Goal: Information Seeking & Learning: Learn about a topic

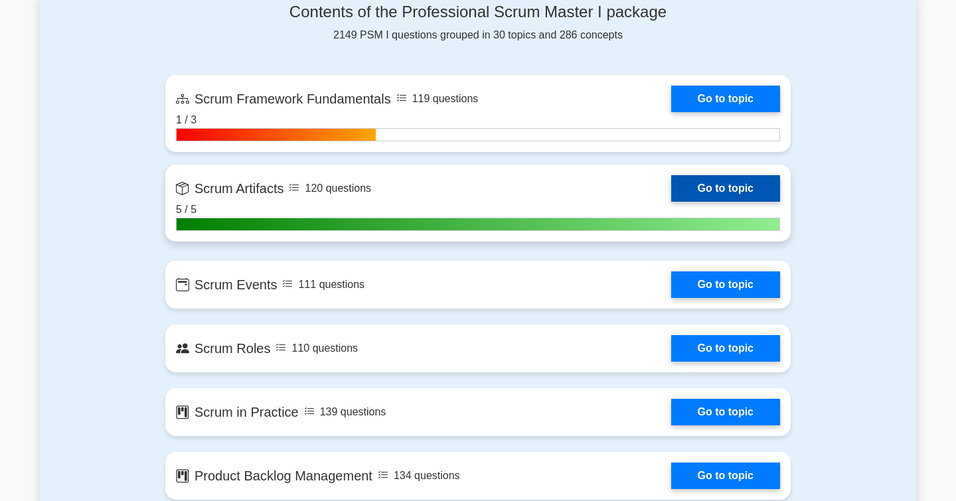
scroll to position [932, 0]
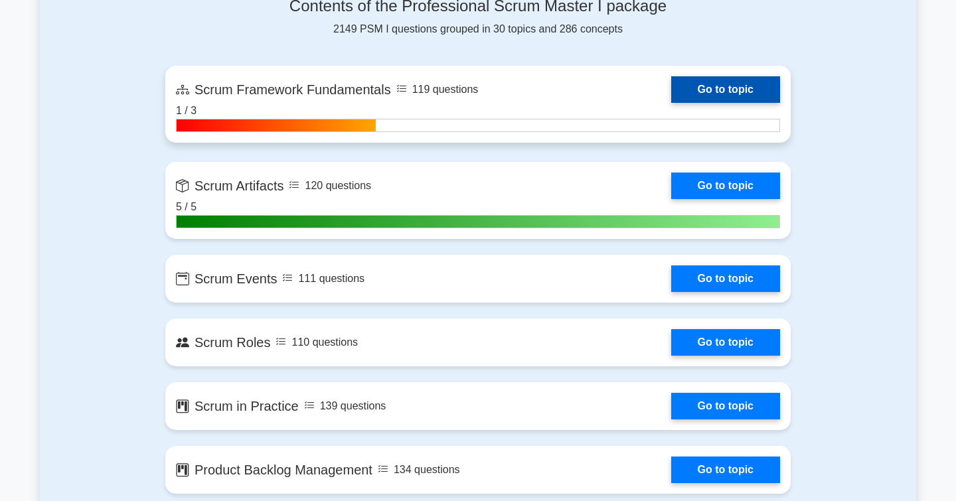
click at [702, 96] on link "Go to topic" at bounding box center [725, 89] width 109 height 27
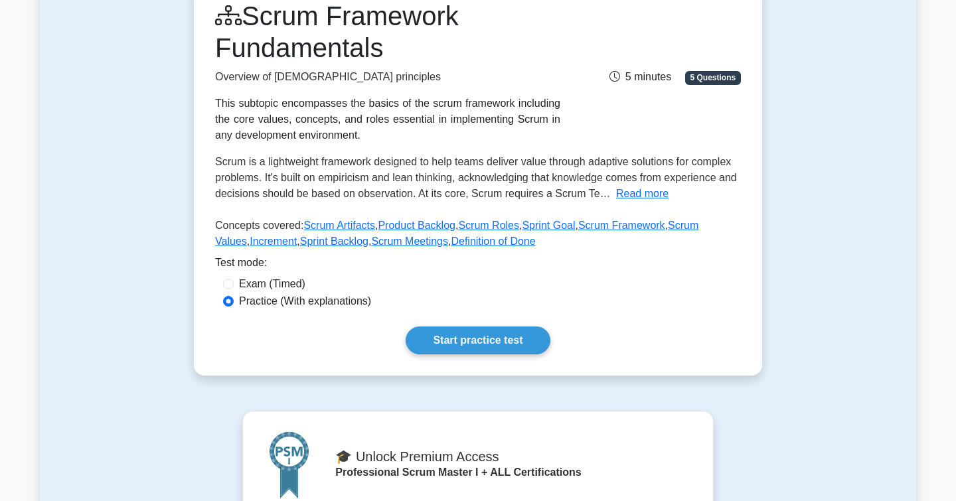
scroll to position [151, 0]
click at [477, 346] on link "Start practice test" at bounding box center [478, 340] width 144 height 28
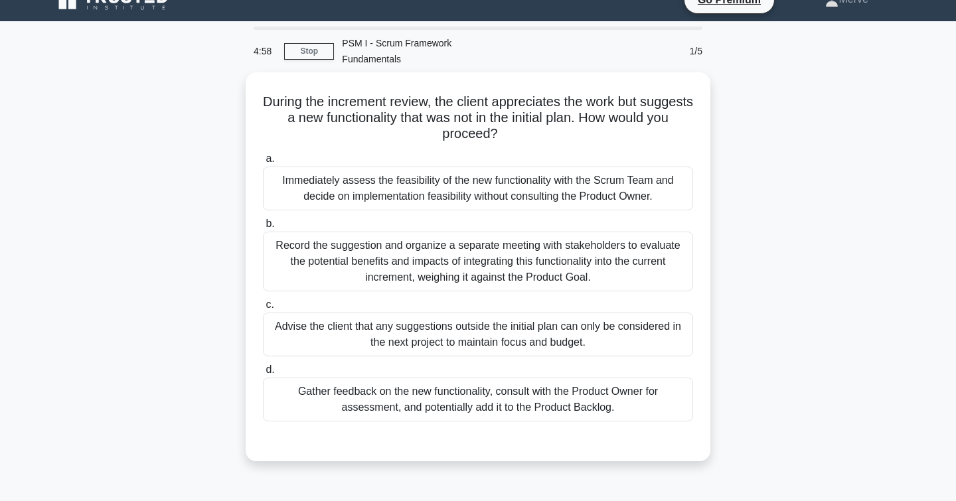
scroll to position [29, 0]
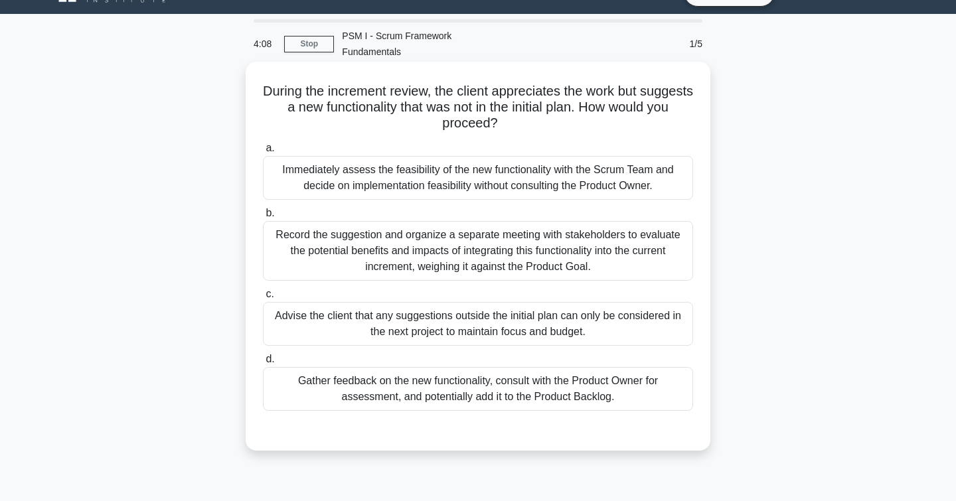
click at [350, 384] on div "Gather feedback on the new functionality, consult with the Product Owner for as…" at bounding box center [478, 389] width 430 height 44
click at [263, 364] on input "d. Gather feedback on the new functionality, consult with the Product Owner for…" at bounding box center [263, 359] width 0 height 9
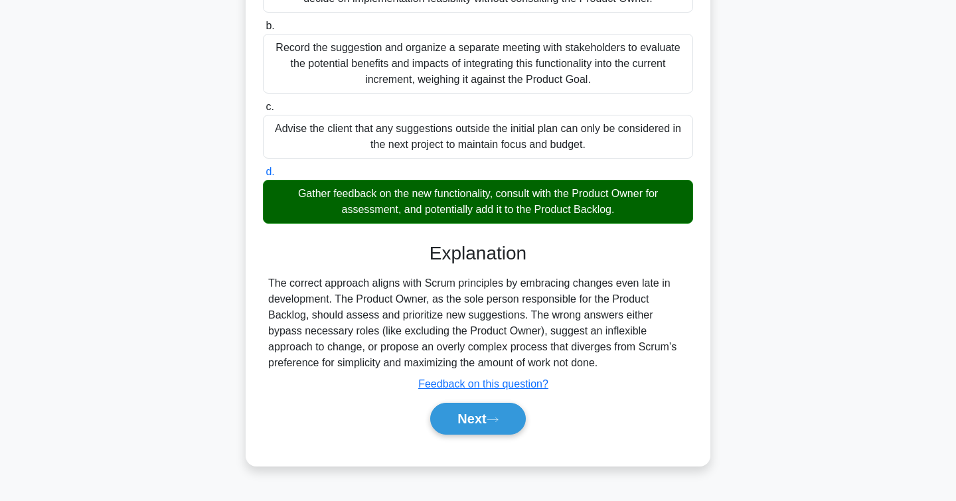
scroll to position [216, 0]
click at [461, 423] on button "Next" at bounding box center [477, 419] width 95 height 32
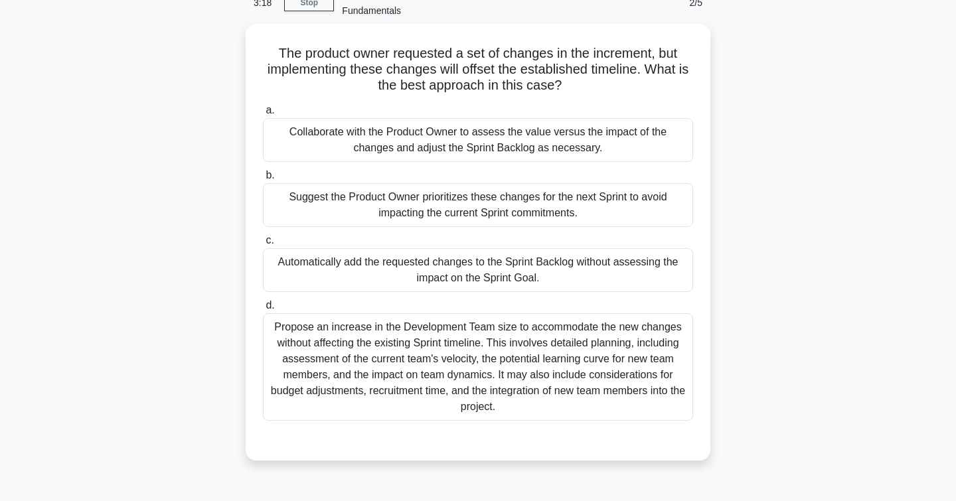
scroll to position [70, 0]
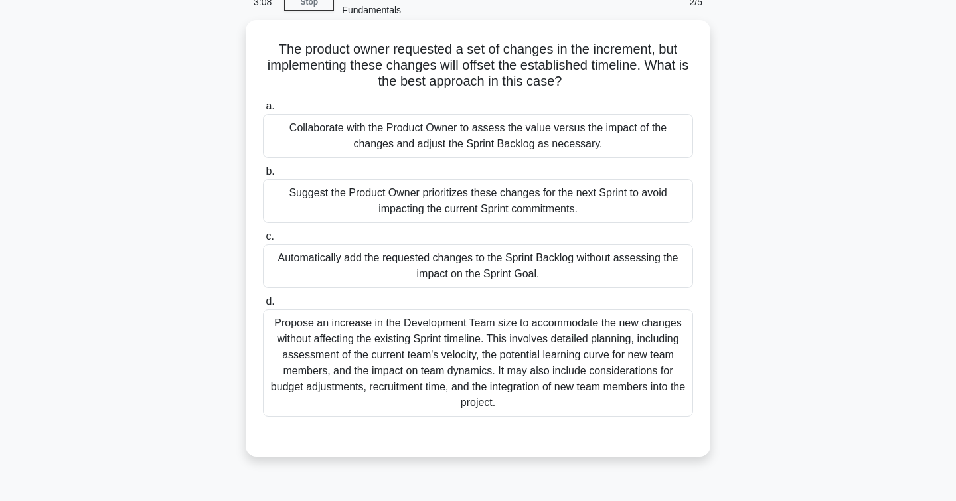
click at [323, 210] on div "Suggest the Product Owner prioritizes these changes for the next Sprint to avoi…" at bounding box center [478, 201] width 430 height 44
click at [263, 176] on input "b. Suggest the Product Owner prioritizes these changes for the next Sprint to a…" at bounding box center [263, 171] width 0 height 9
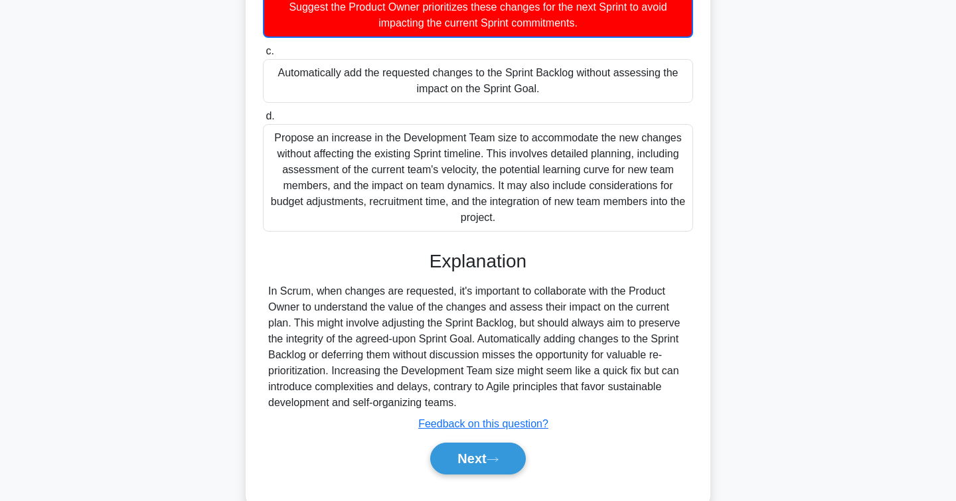
scroll to position [262, 0]
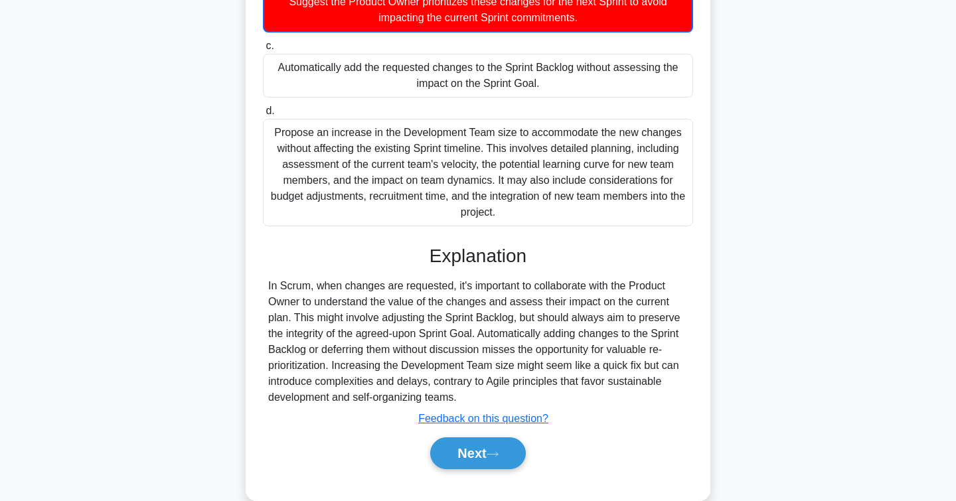
drag, startPoint x: 457, startPoint y: 398, endPoint x: 268, endPoint y: 288, distance: 219.2
click at [268, 288] on div "In Scrum, when changes are requested, it's important to collaborate with the Pr…" at bounding box center [478, 341] width 430 height 127
copy div "In Scrum, when changes are requested, it's important to collaborate with the Pr…"
click at [443, 452] on button "Next" at bounding box center [477, 453] width 95 height 32
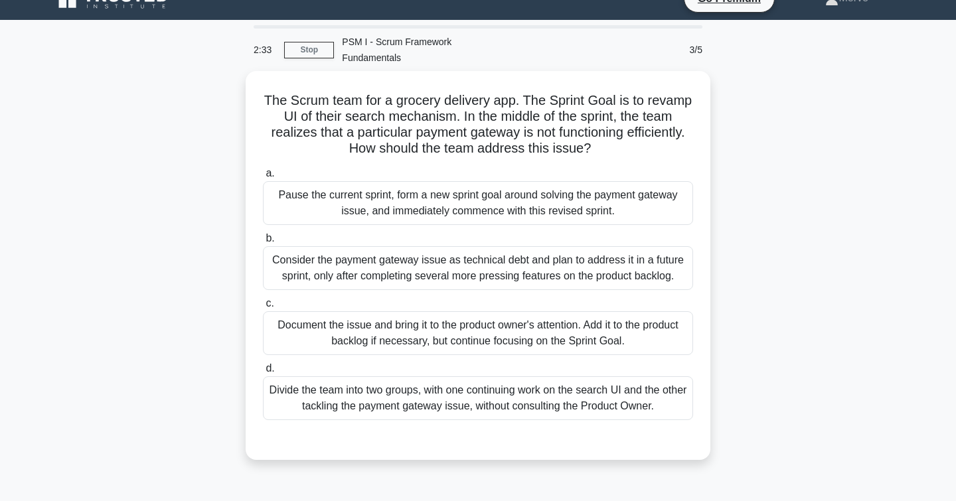
scroll to position [28, 0]
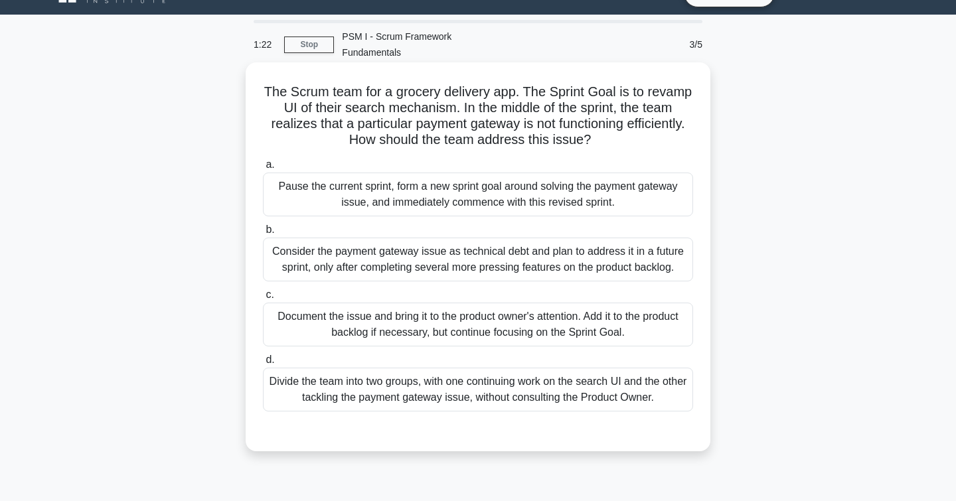
click at [289, 317] on div "Document the issue and bring it to the product owner's attention. Add it to the…" at bounding box center [478, 325] width 430 height 44
click at [263, 299] on input "c. Document the issue and bring it to the product owner's attention. Add it to …" at bounding box center [263, 295] width 0 height 9
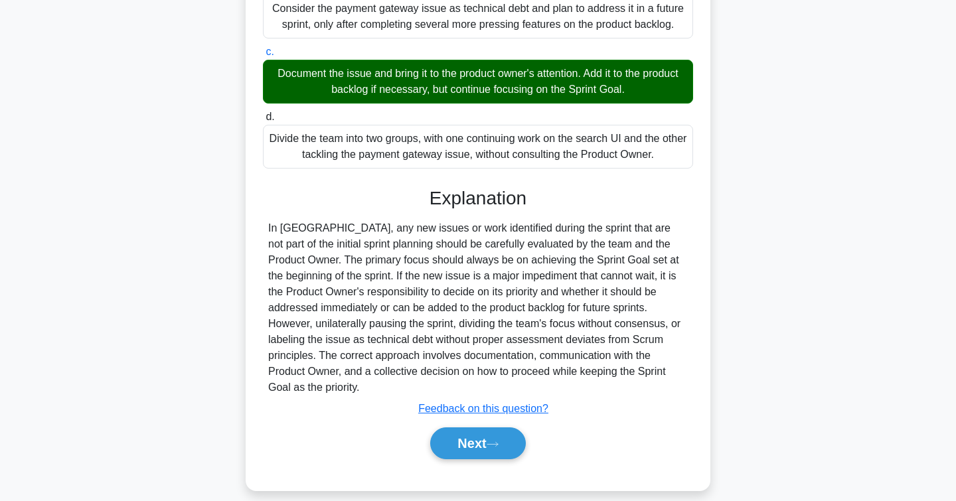
scroll to position [269, 0]
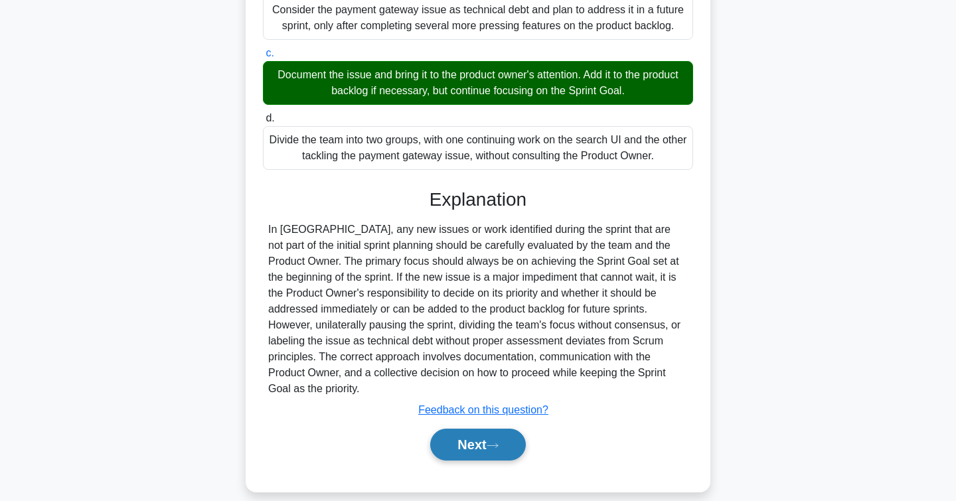
click at [433, 429] on button "Next" at bounding box center [477, 445] width 95 height 32
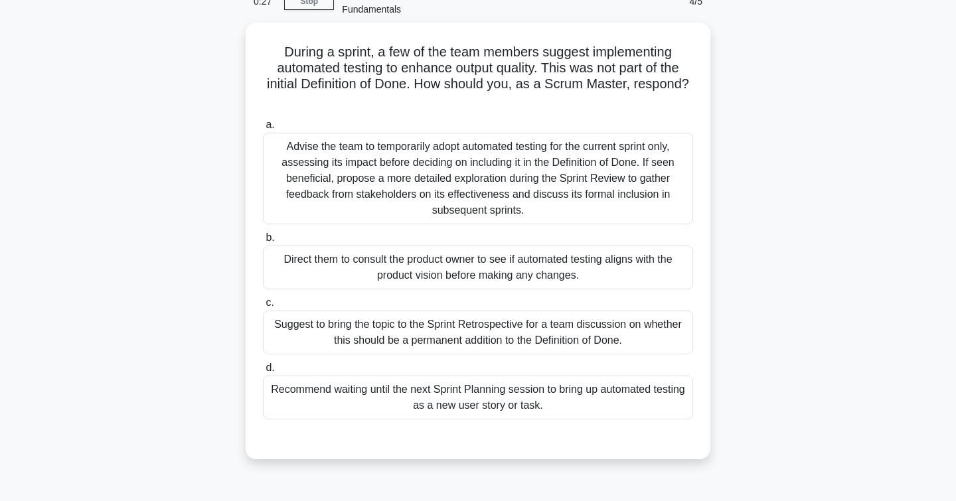
scroll to position [71, 0]
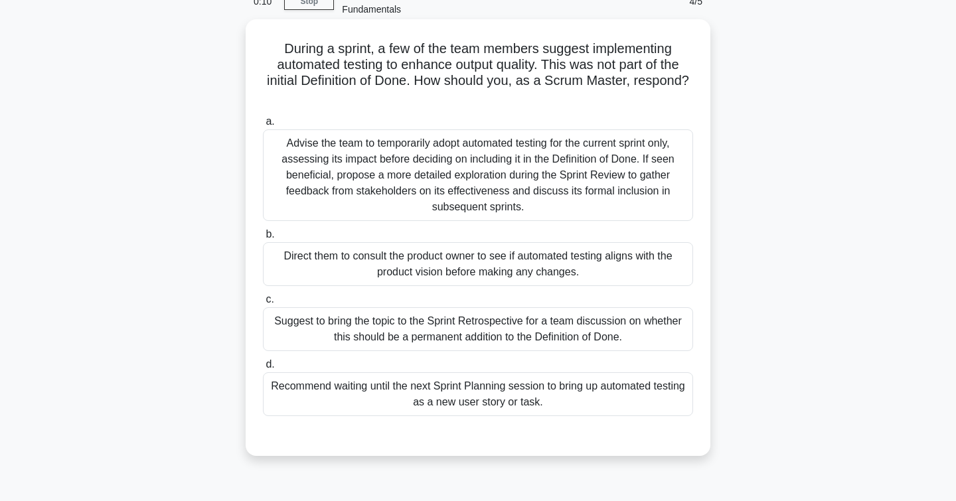
click at [385, 324] on div "Suggest to bring the topic to the Sprint Retrospective for a team discussion on…" at bounding box center [478, 329] width 430 height 44
click at [263, 304] on input "c. Suggest to bring the topic to the Sprint Retrospective for a team discussion…" at bounding box center [263, 299] width 0 height 9
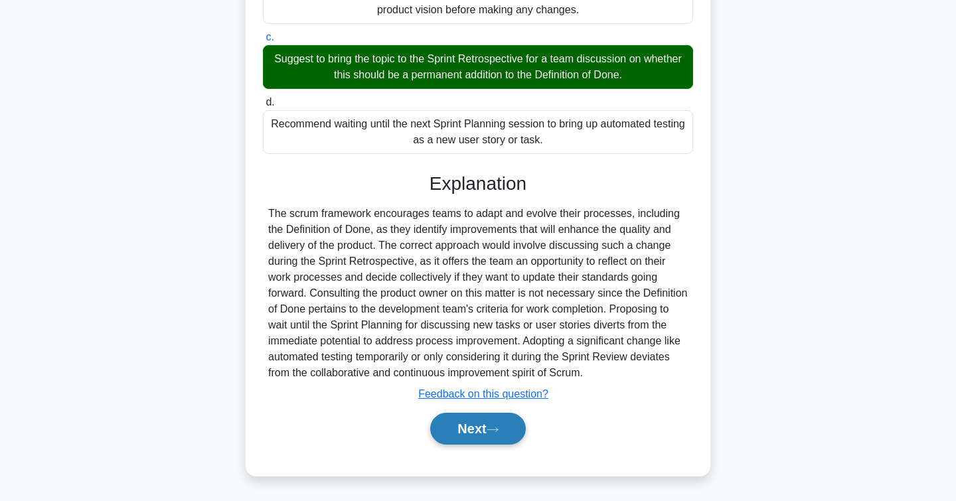
click at [461, 441] on button "Next" at bounding box center [477, 429] width 95 height 32
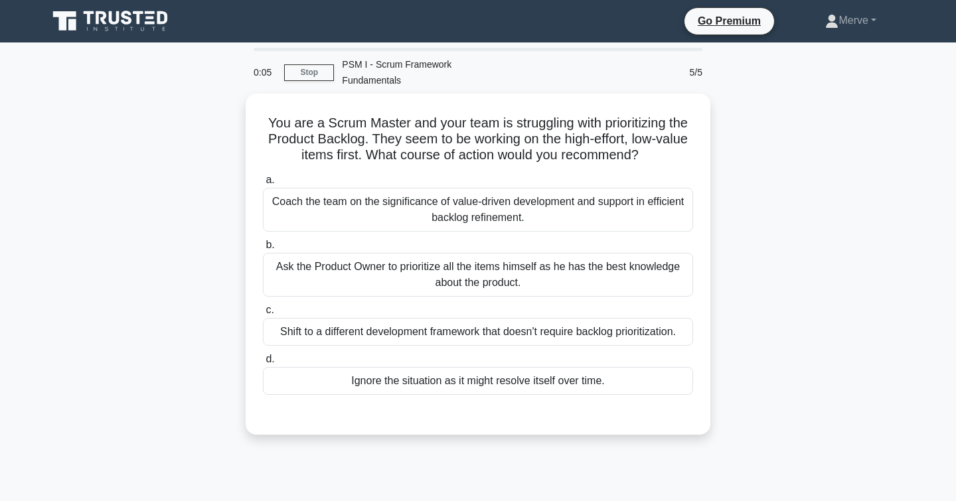
scroll to position [0, 0]
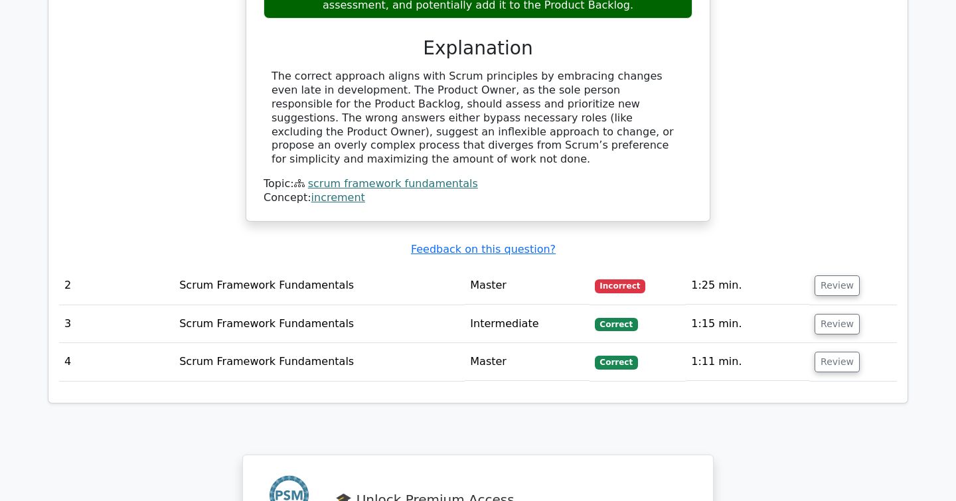
scroll to position [1417, 0]
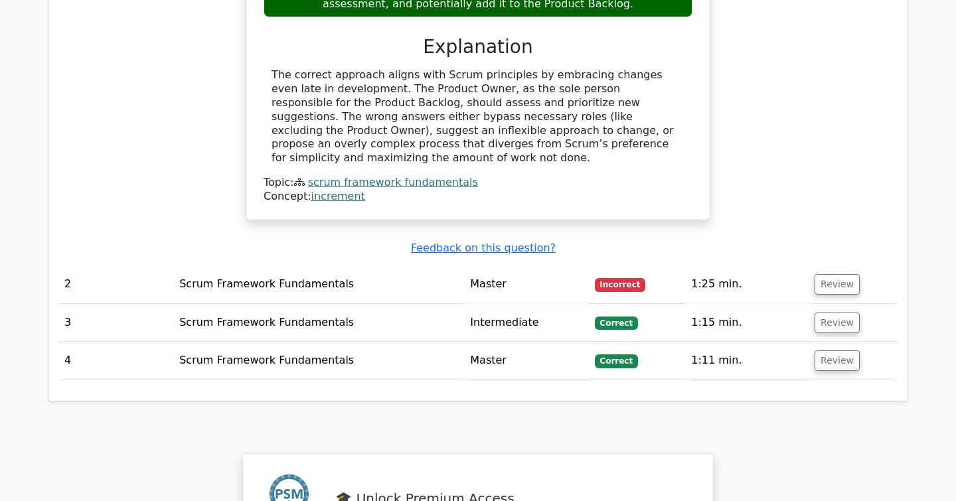
click at [396, 266] on td "Scrum Framework Fundamentals" at bounding box center [319, 285] width 291 height 38
click at [836, 274] on button "Review" at bounding box center [836, 284] width 45 height 21
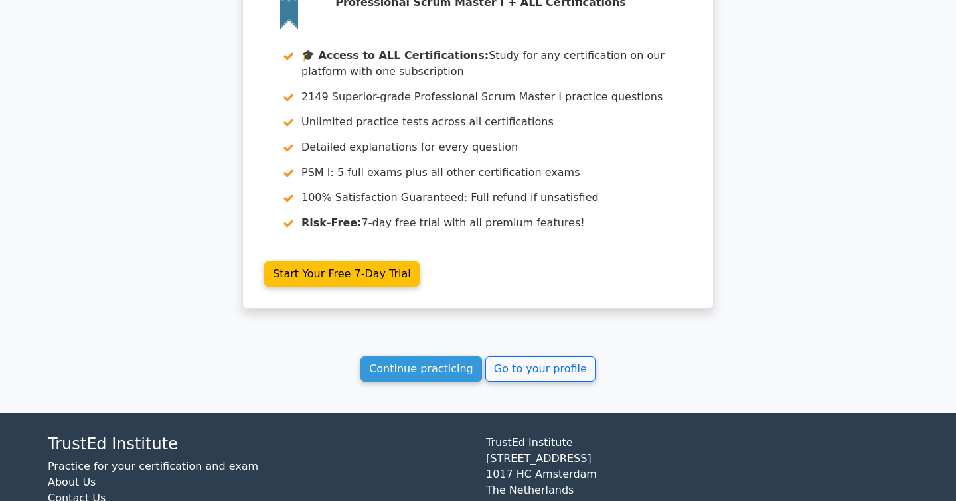
scroll to position [2566, 0]
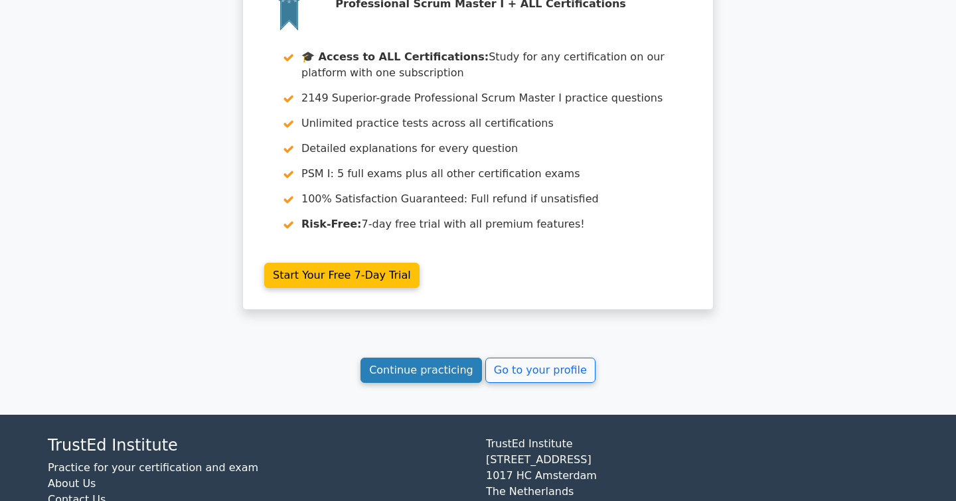
click at [416, 358] on link "Continue practicing" at bounding box center [420, 370] width 121 height 25
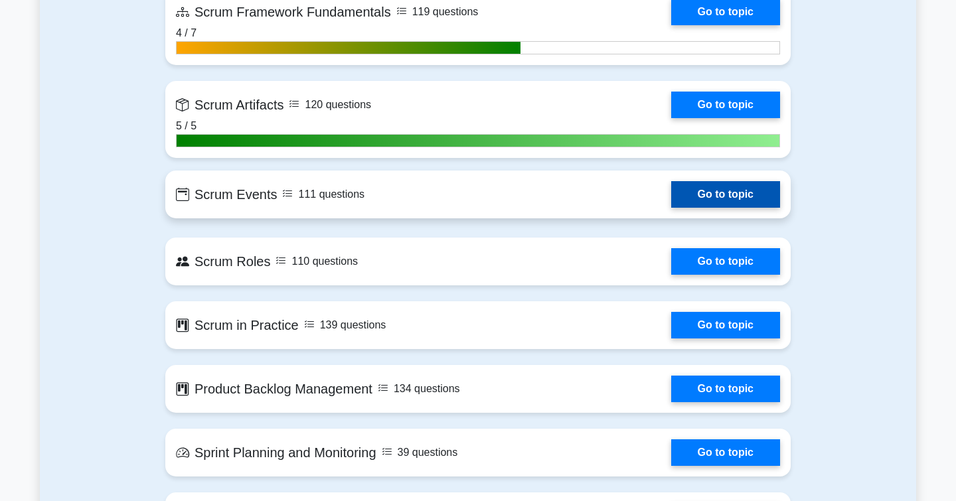
scroll to position [1076, 0]
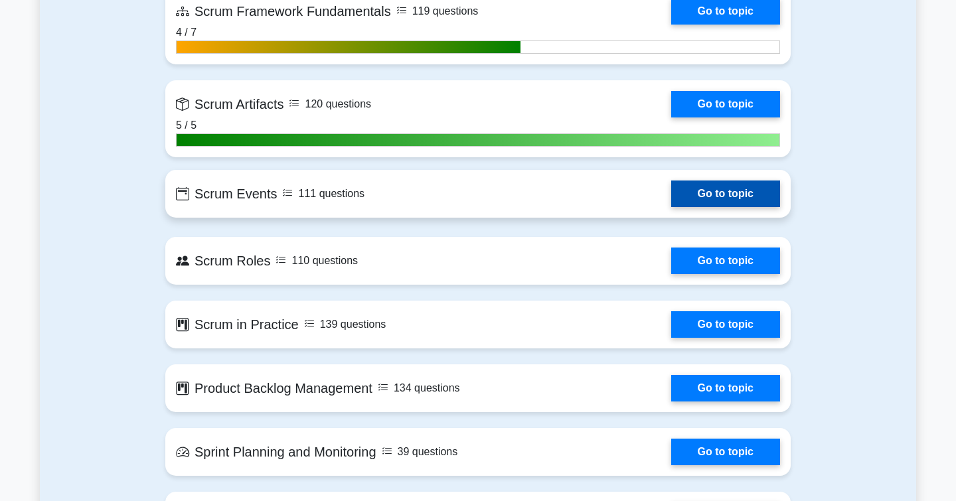
click at [691, 196] on link "Go to topic" at bounding box center [725, 194] width 109 height 27
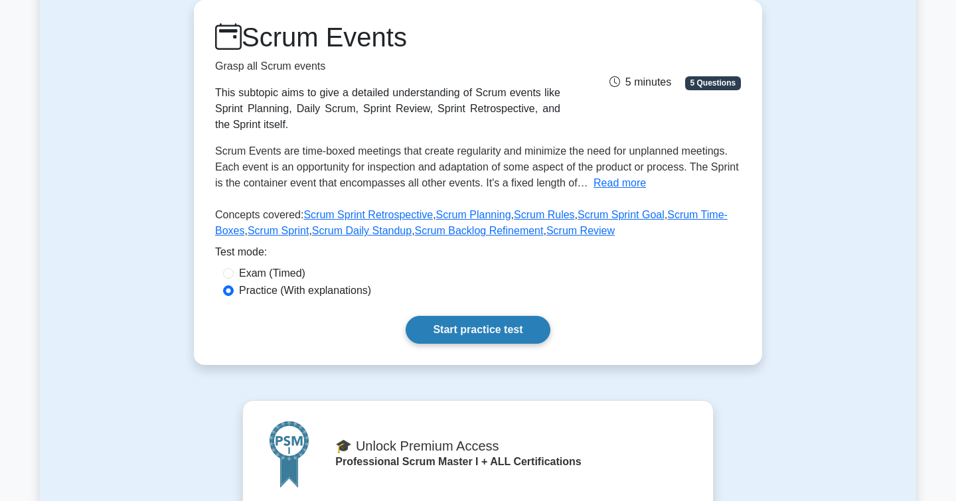
scroll to position [129, 0]
click at [449, 326] on link "Start practice test" at bounding box center [478, 330] width 144 height 28
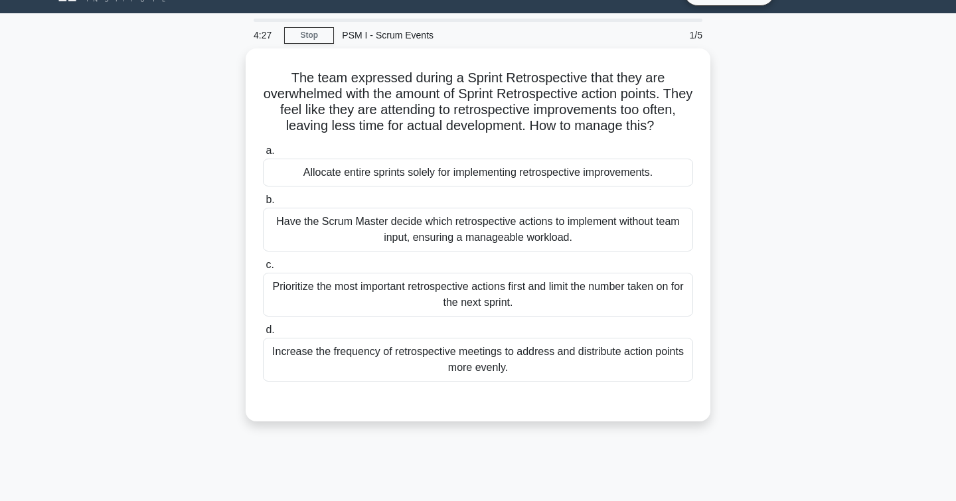
scroll to position [35, 0]
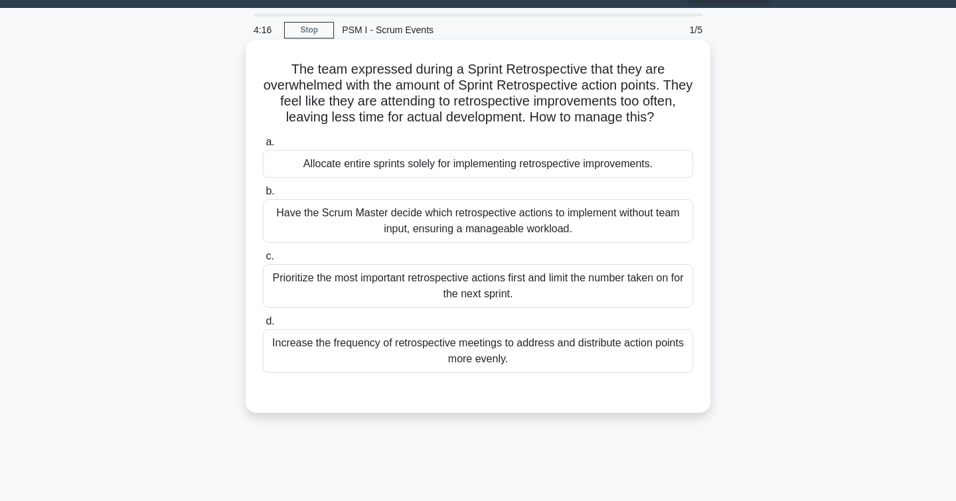
click at [317, 279] on div "Prioritize the most important retrospective actions first and limit the number …" at bounding box center [478, 286] width 430 height 44
click at [263, 261] on input "c. Prioritize the most important retrospective actions first and limit the numb…" at bounding box center [263, 256] width 0 height 9
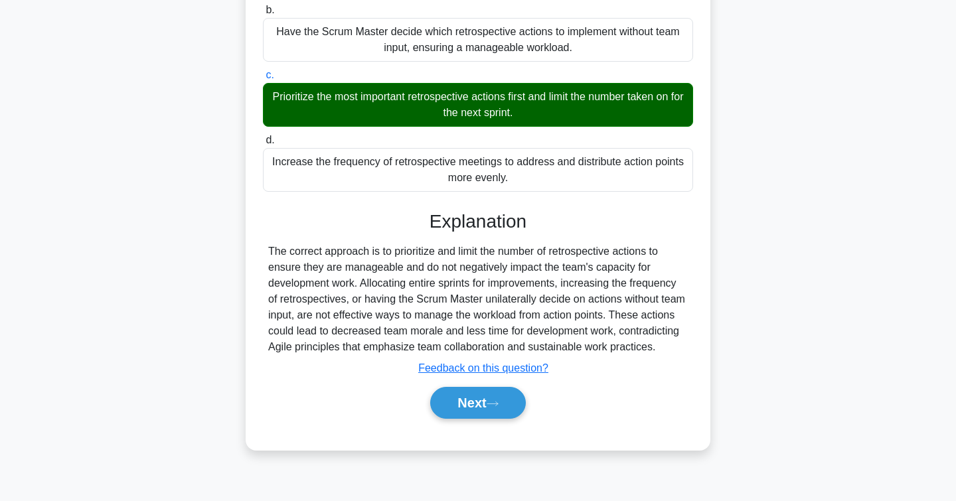
scroll to position [216, 0]
click at [469, 413] on button "Next" at bounding box center [477, 403] width 95 height 32
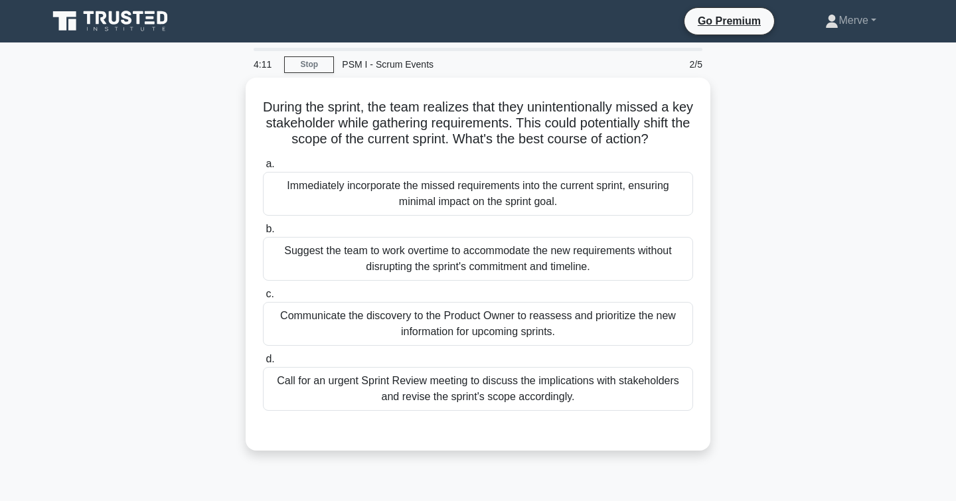
scroll to position [0, 0]
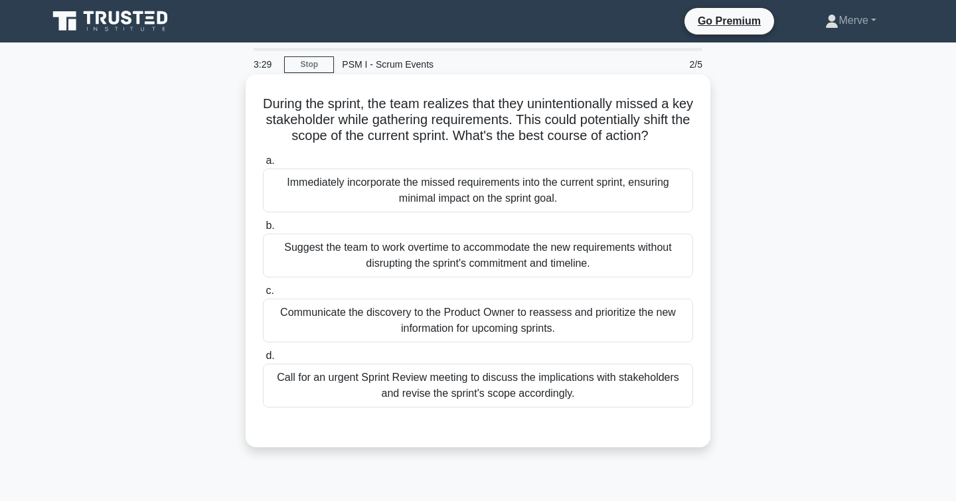
click at [300, 317] on div "Communicate the discovery to the Product Owner to reassess and prioritize the n…" at bounding box center [478, 321] width 430 height 44
click at [263, 295] on input "c. Communicate the discovery to the Product Owner to reassess and prioritize th…" at bounding box center [263, 291] width 0 height 9
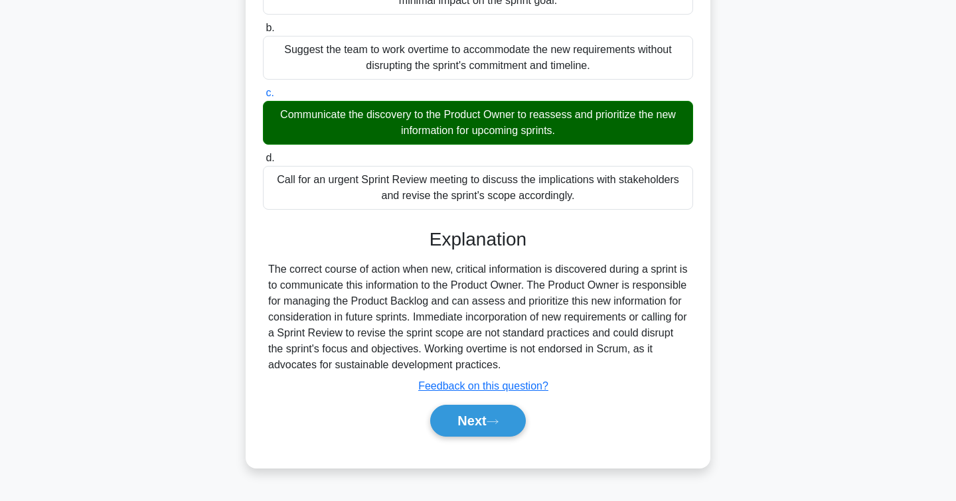
scroll to position [204, 0]
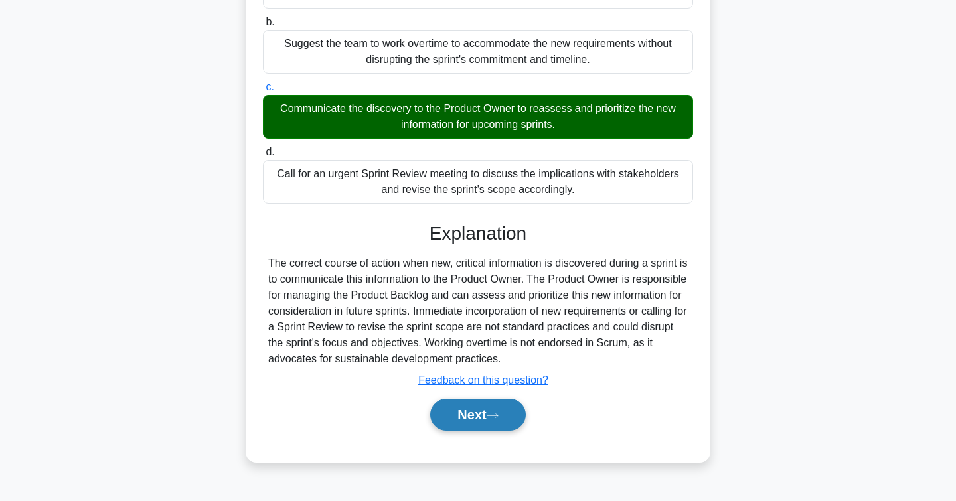
click at [455, 414] on button "Next" at bounding box center [477, 415] width 95 height 32
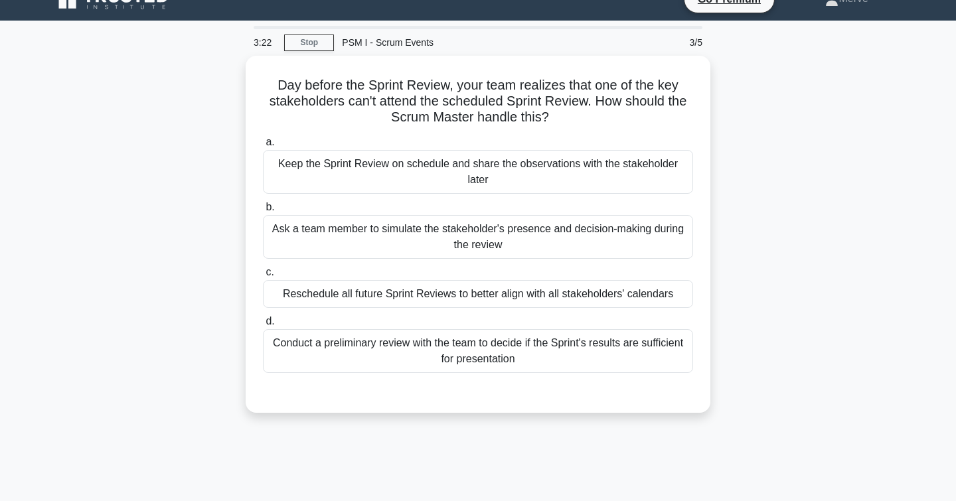
scroll to position [20, 0]
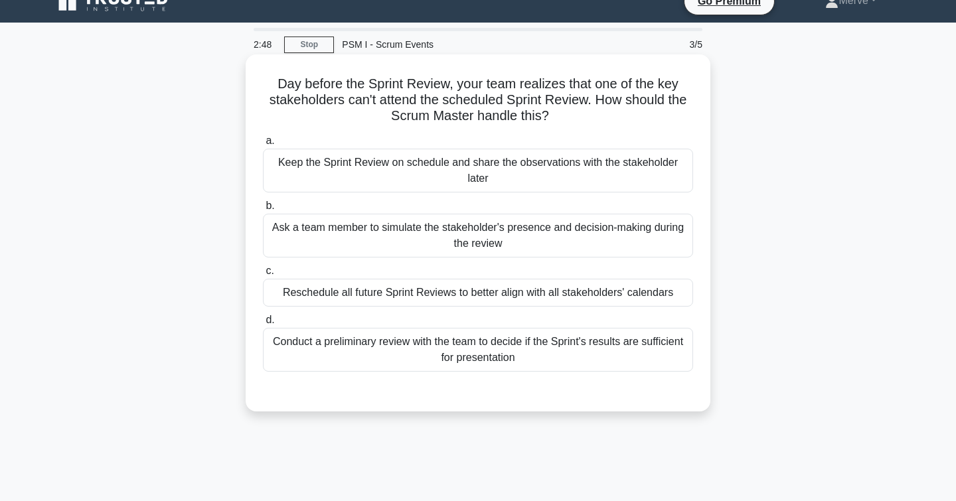
click at [303, 181] on div "Keep the Sprint Review on schedule and share the observations with the stakehol…" at bounding box center [478, 171] width 430 height 44
click at [263, 145] on input "a. Keep the Sprint Review on schedule and share the observations with the stake…" at bounding box center [263, 141] width 0 height 9
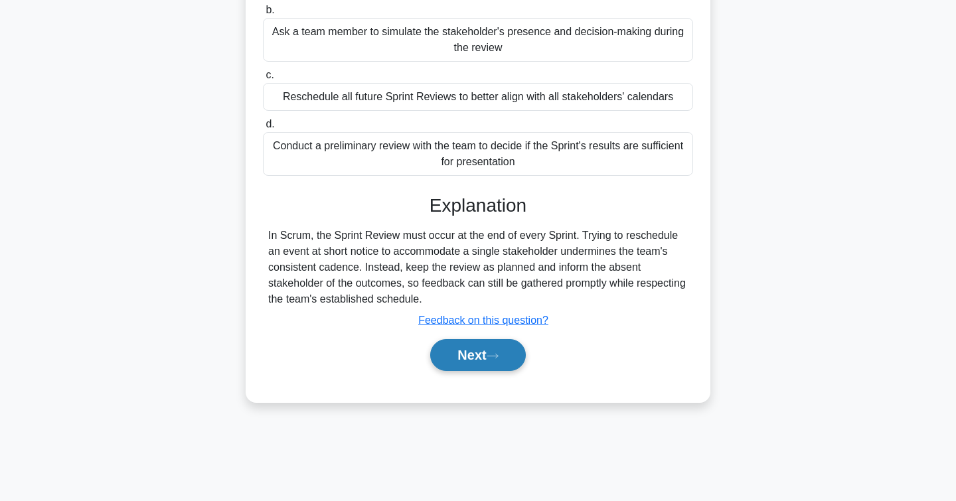
scroll to position [216, 0]
click at [458, 356] on button "Next" at bounding box center [477, 355] width 95 height 32
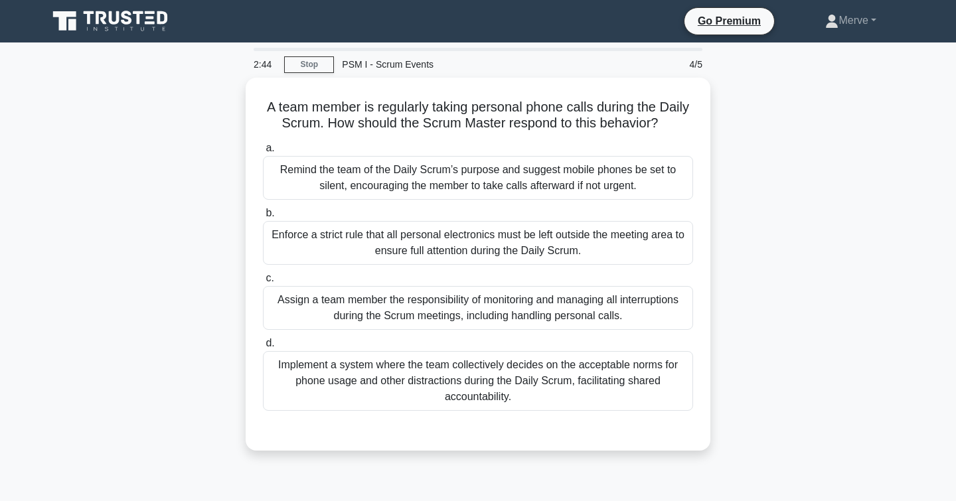
scroll to position [1, 0]
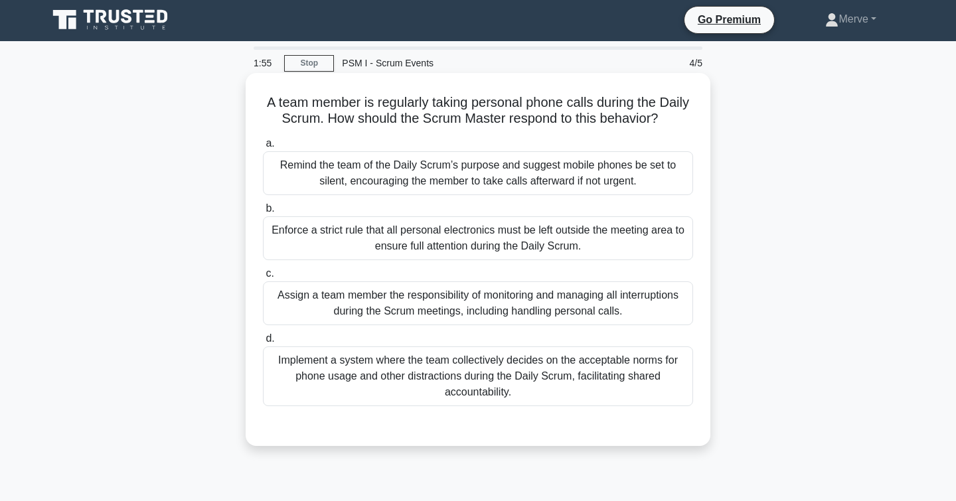
click at [275, 181] on div "Remind the team of the Daily Scrum’s purpose and suggest mobile phones be set t…" at bounding box center [478, 173] width 430 height 44
click at [263, 148] on input "a. Remind the team of the Daily Scrum’s purpose and suggest mobile phones be se…" at bounding box center [263, 143] width 0 height 9
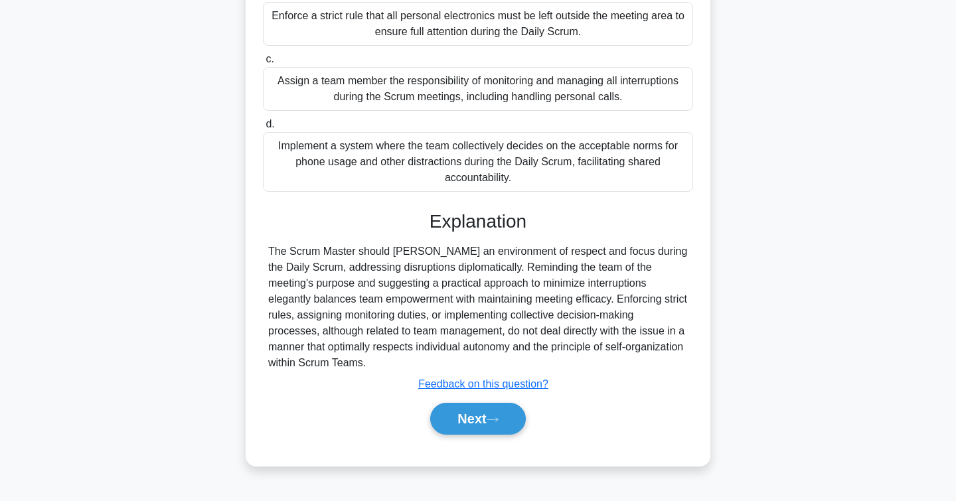
scroll to position [216, 0]
click at [467, 414] on button "Next" at bounding box center [477, 419] width 95 height 32
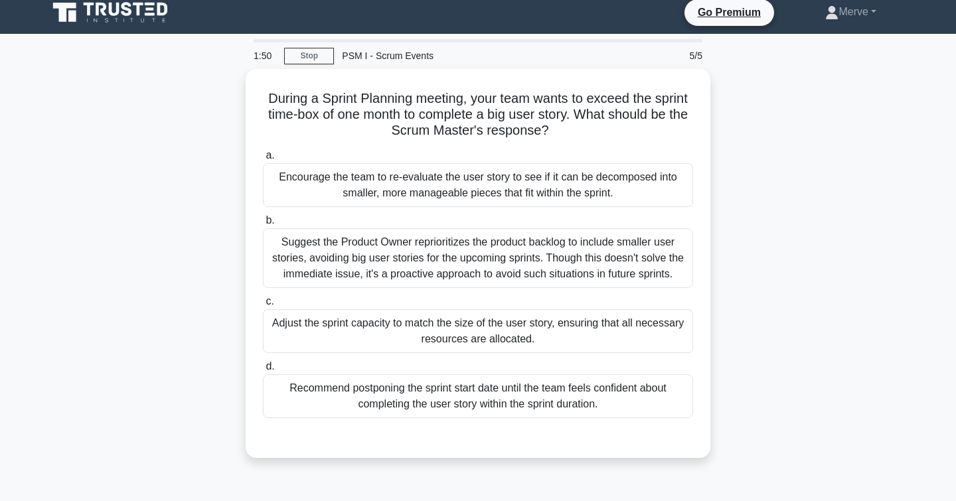
scroll to position [3, 0]
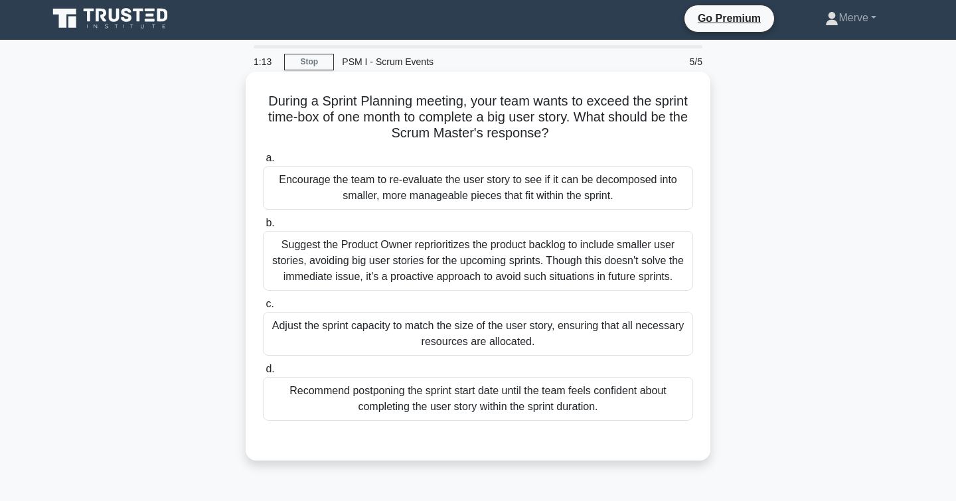
click at [310, 189] on div "Encourage the team to re-evaluate the user story to see if it can be decomposed…" at bounding box center [478, 188] width 430 height 44
click at [263, 163] on input "a. Encourage the team to re-evaluate the user story to see if it can be decompo…" at bounding box center [263, 158] width 0 height 9
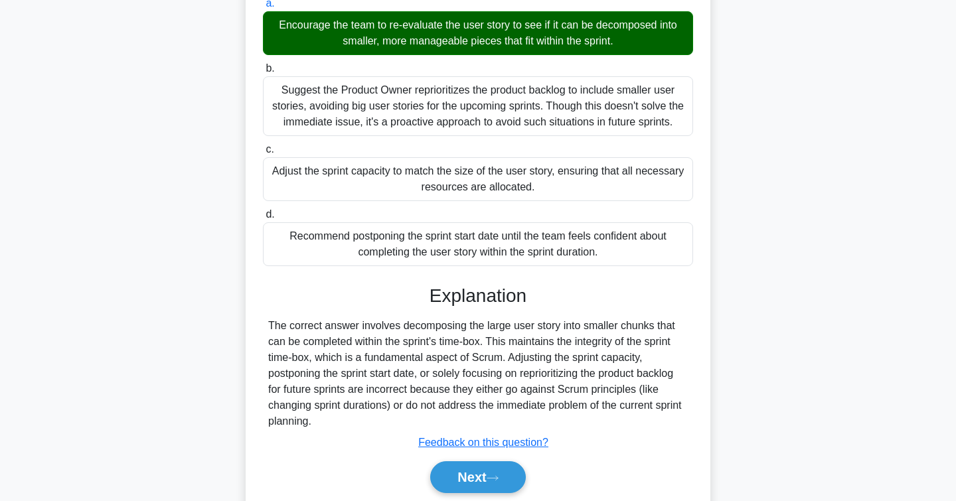
scroll to position [188, 0]
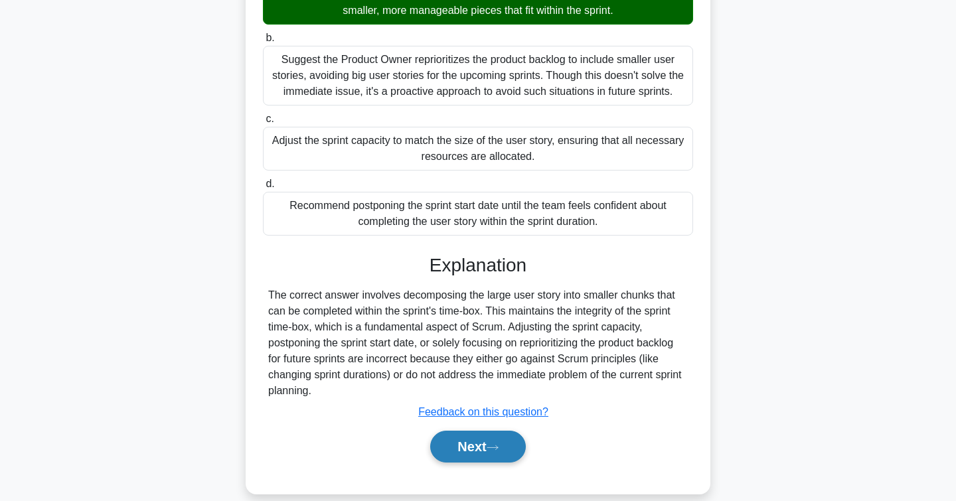
click at [461, 454] on button "Next" at bounding box center [477, 447] width 95 height 32
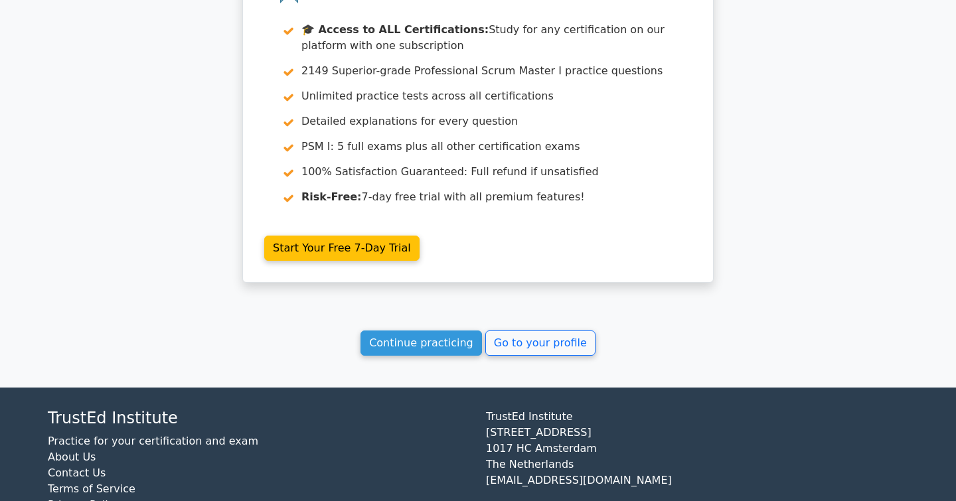
scroll to position [1972, 0]
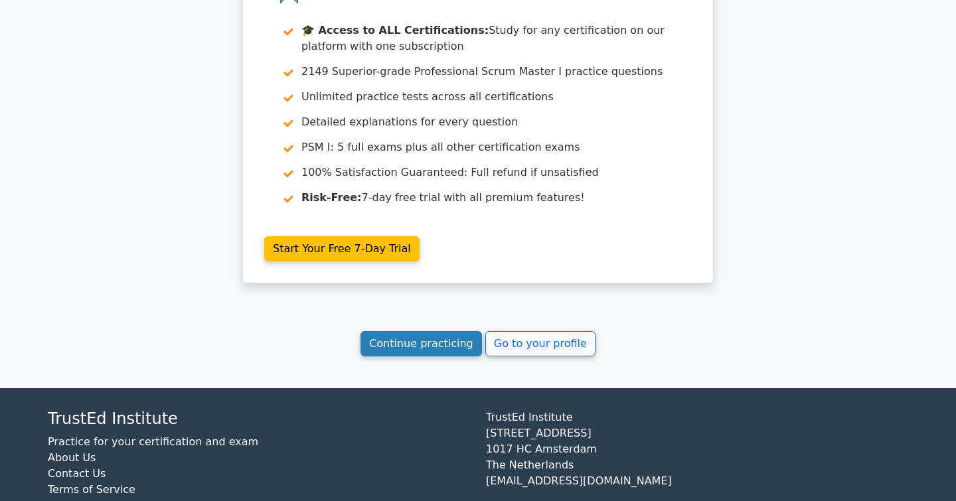
click at [415, 331] on link "Continue practicing" at bounding box center [420, 343] width 121 height 25
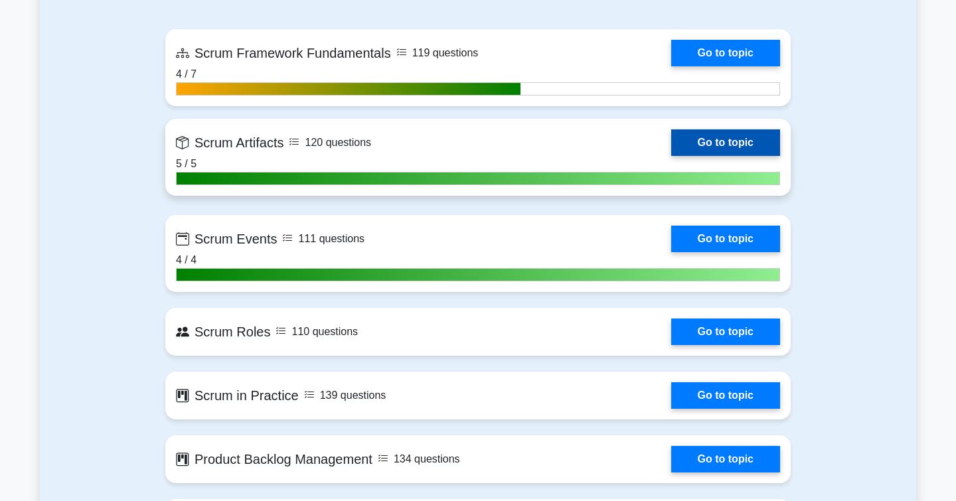
scroll to position [1035, 0]
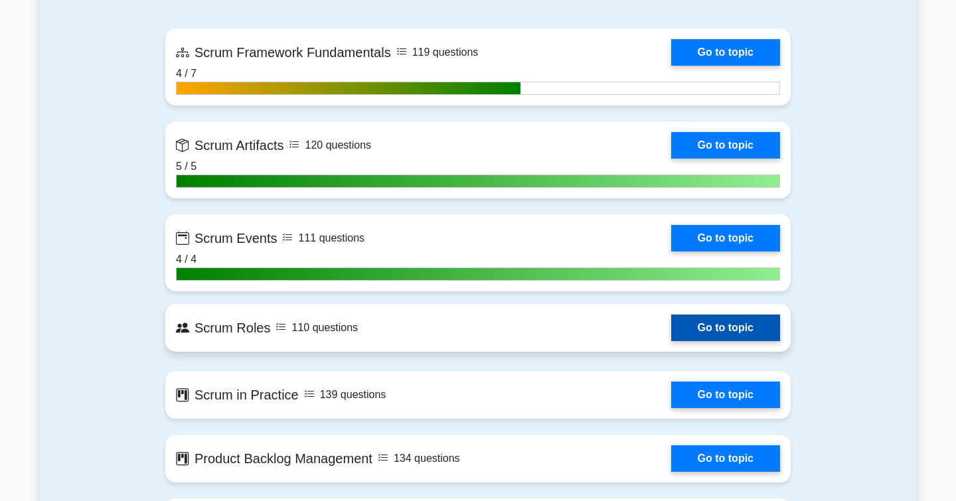
click at [688, 333] on link "Go to topic" at bounding box center [725, 328] width 109 height 27
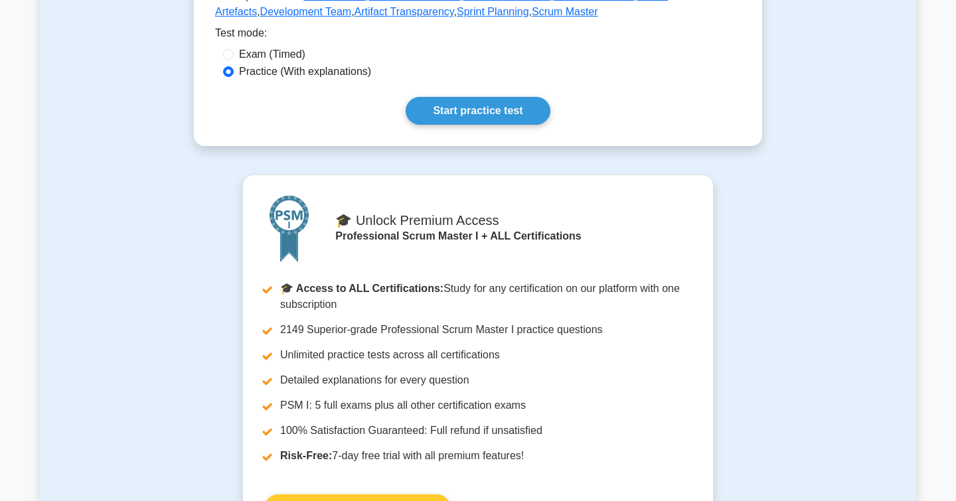
scroll to position [350, 0]
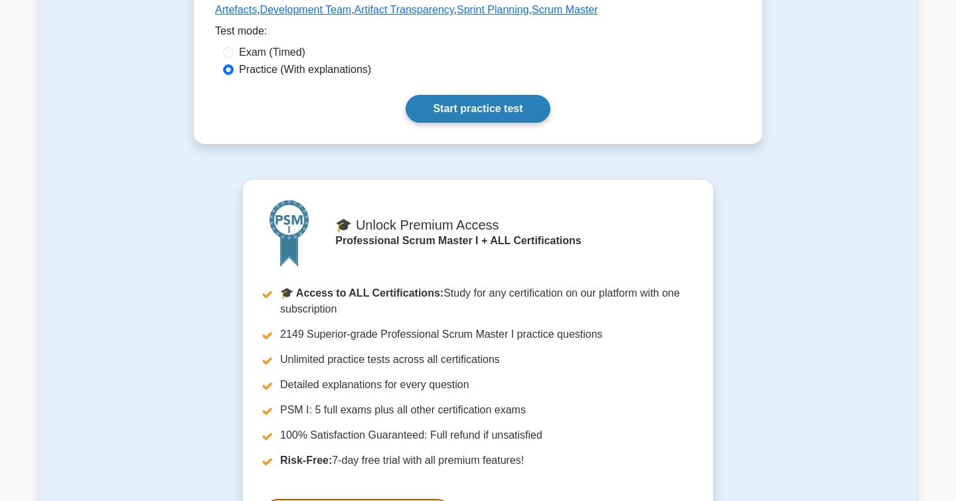
click at [498, 116] on link "Start practice test" at bounding box center [478, 109] width 144 height 28
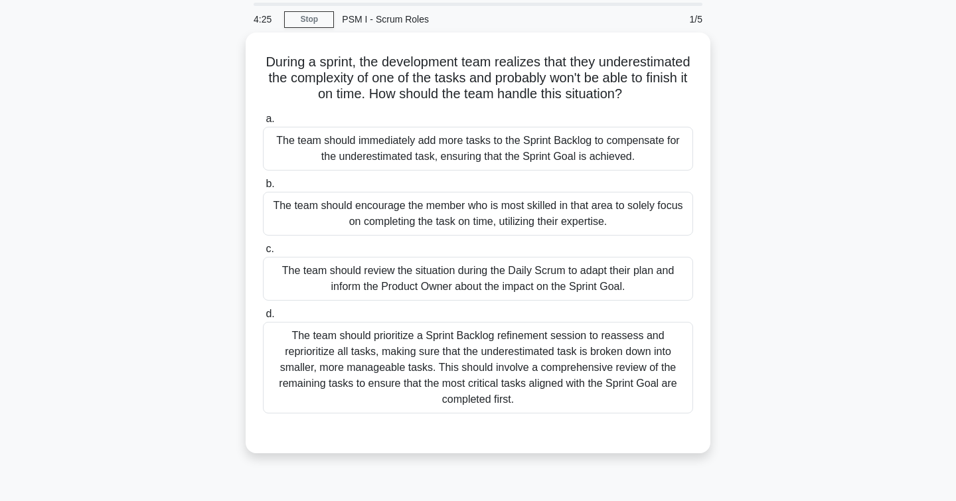
scroll to position [45, 0]
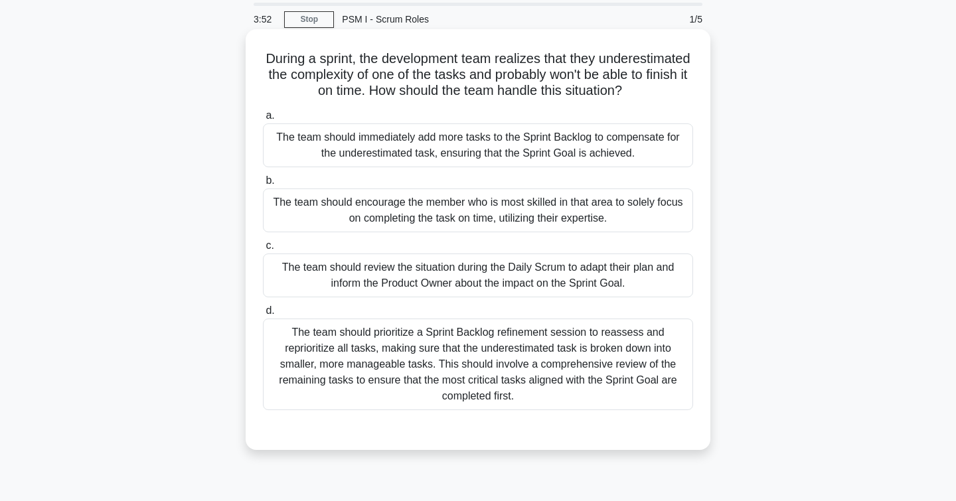
click at [362, 271] on div "The team should review the situation during the Daily Scrum to adapt their plan…" at bounding box center [478, 276] width 430 height 44
click at [263, 250] on input "c. The team should review the situation during the Daily Scrum to adapt their p…" at bounding box center [263, 246] width 0 height 9
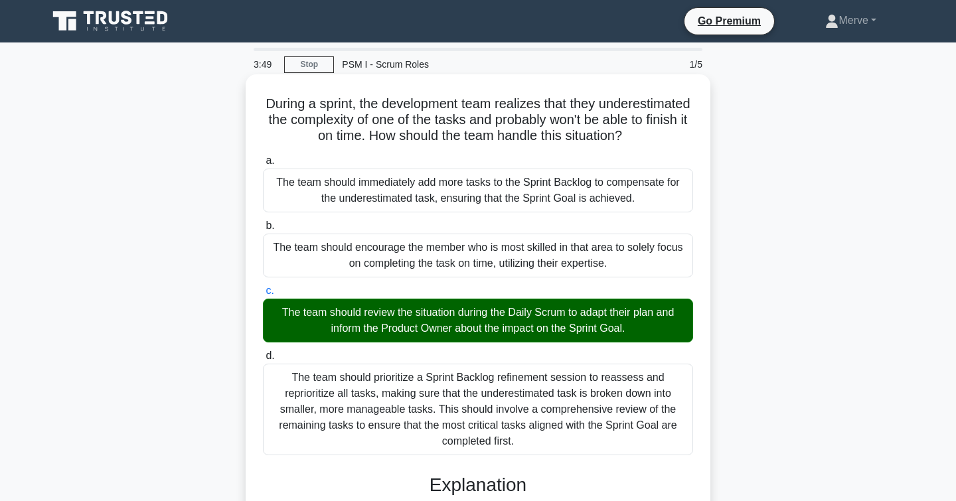
scroll to position [0, 0]
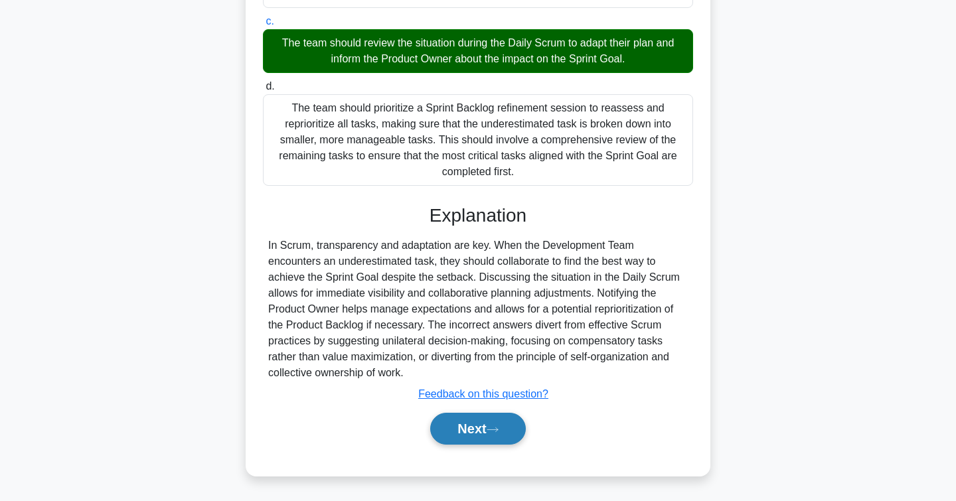
click at [444, 423] on button "Next" at bounding box center [477, 429] width 95 height 32
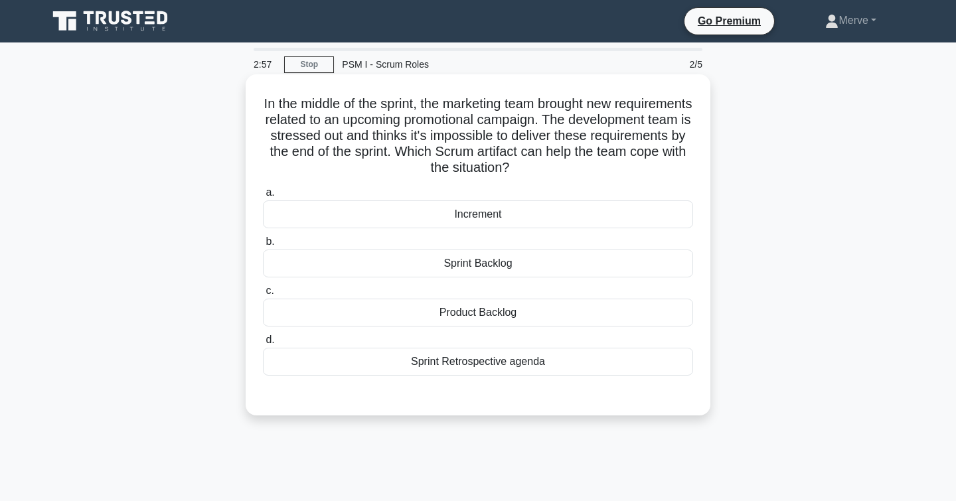
click at [481, 310] on div "Product Backlog" at bounding box center [478, 313] width 430 height 28
click at [263, 295] on input "c. Product Backlog" at bounding box center [263, 291] width 0 height 9
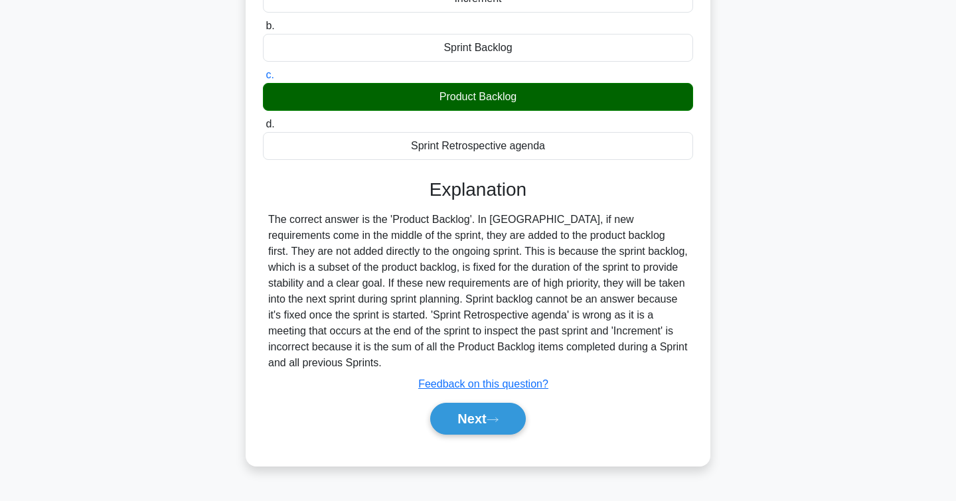
scroll to position [216, 0]
click at [485, 422] on button "Next" at bounding box center [477, 419] width 95 height 32
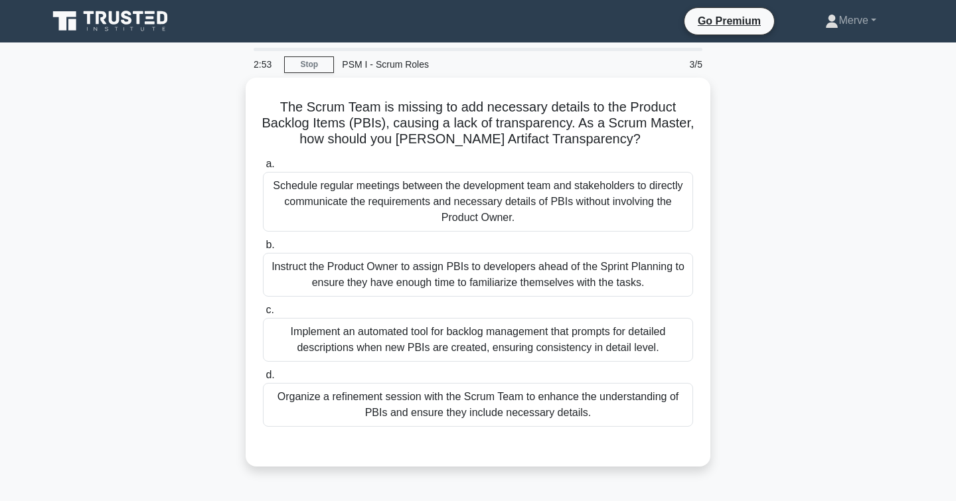
scroll to position [0, 0]
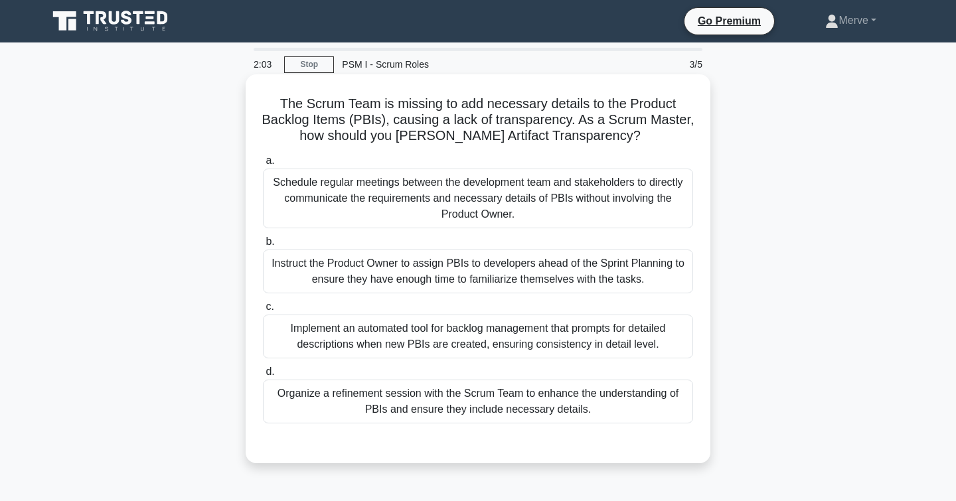
click at [333, 398] on div "Organize a refinement session with the Scrum Team to enhance the understanding …" at bounding box center [478, 402] width 430 height 44
click at [263, 376] on input "d. Organize a refinement session with the Scrum Team to enhance the understandi…" at bounding box center [263, 372] width 0 height 9
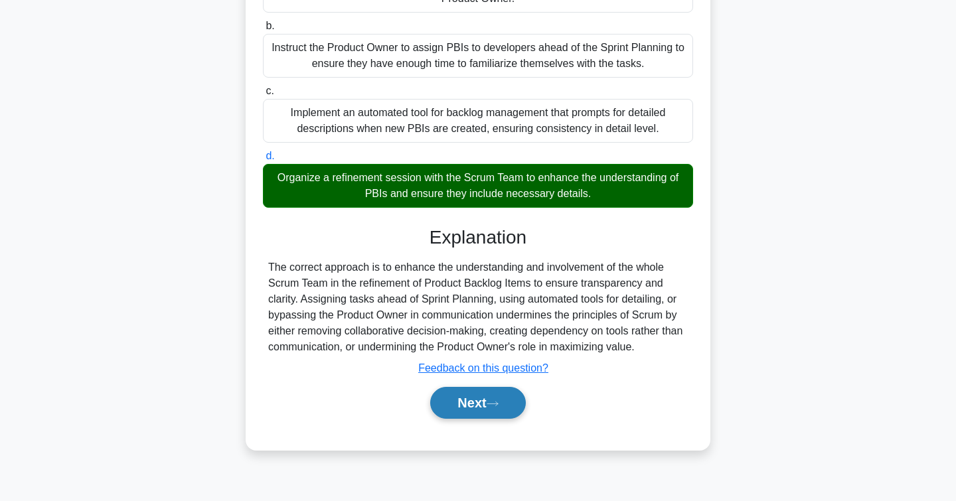
scroll to position [216, 0]
click at [506, 406] on button "Next" at bounding box center [477, 403] width 95 height 32
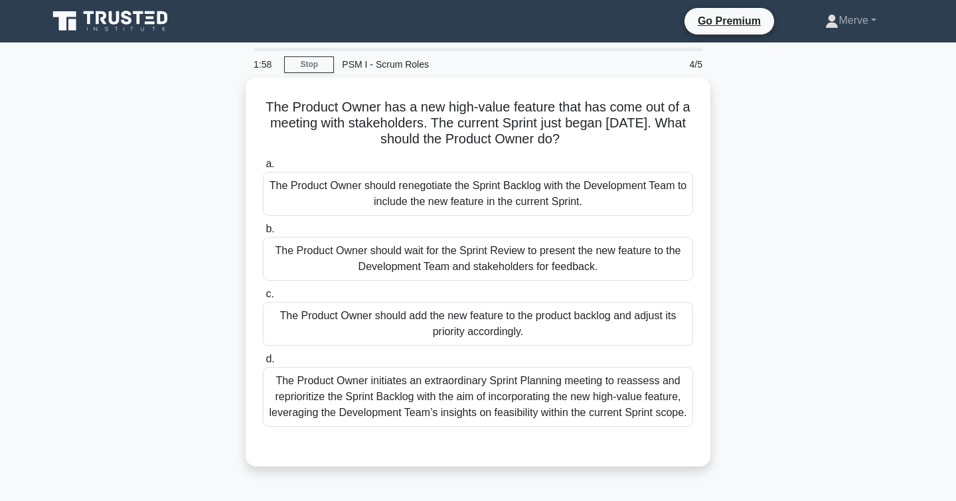
scroll to position [0, 0]
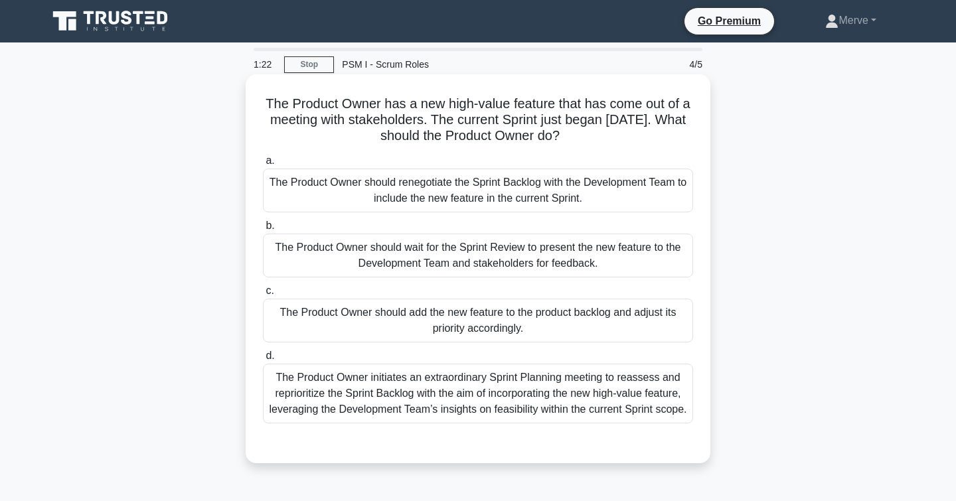
click at [293, 318] on div "The Product Owner should add the new feature to the product backlog and adjust …" at bounding box center [478, 321] width 430 height 44
click at [263, 295] on input "c. The Product Owner should add the new feature to the product backlog and adju…" at bounding box center [263, 291] width 0 height 9
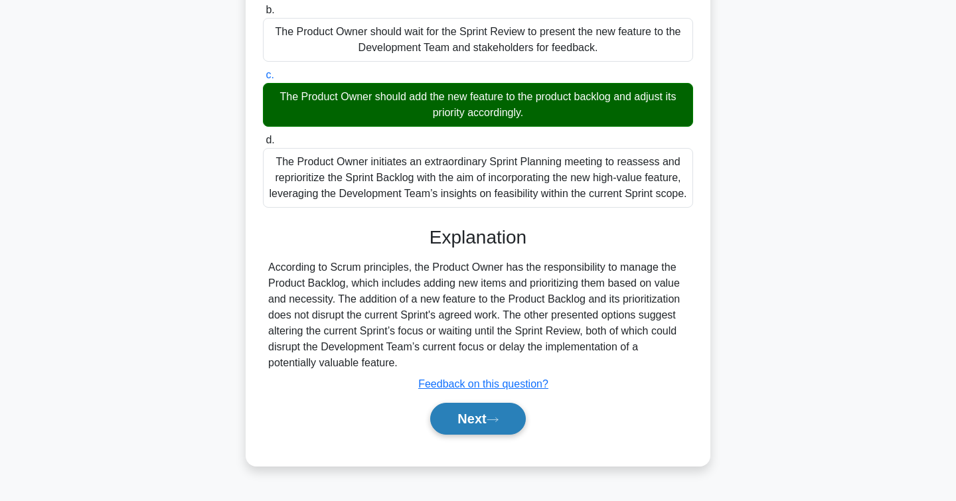
click at [463, 424] on button "Next" at bounding box center [477, 419] width 95 height 32
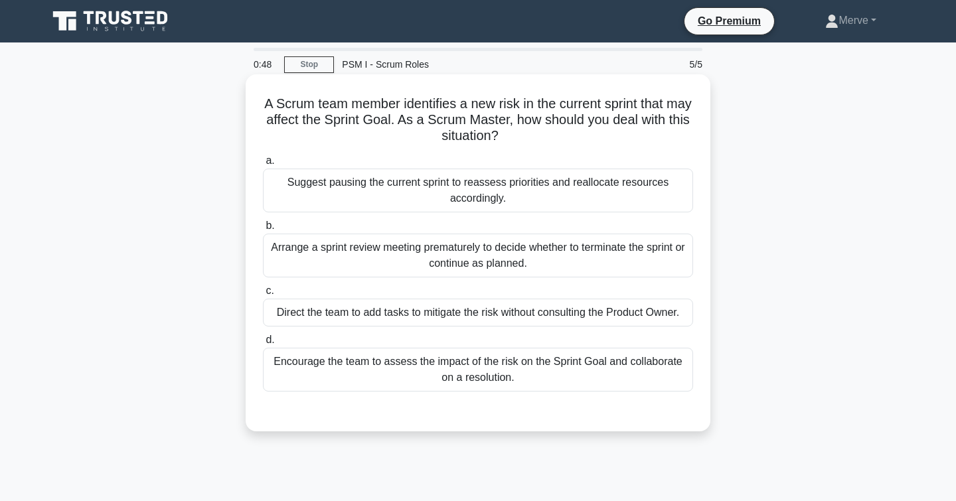
click at [304, 368] on div "Encourage the team to assess the impact of the risk on the Sprint Goal and coll…" at bounding box center [478, 370] width 430 height 44
click at [263, 345] on input "d. Encourage the team to assess the impact of the risk on the Sprint Goal and c…" at bounding box center [263, 340] width 0 height 9
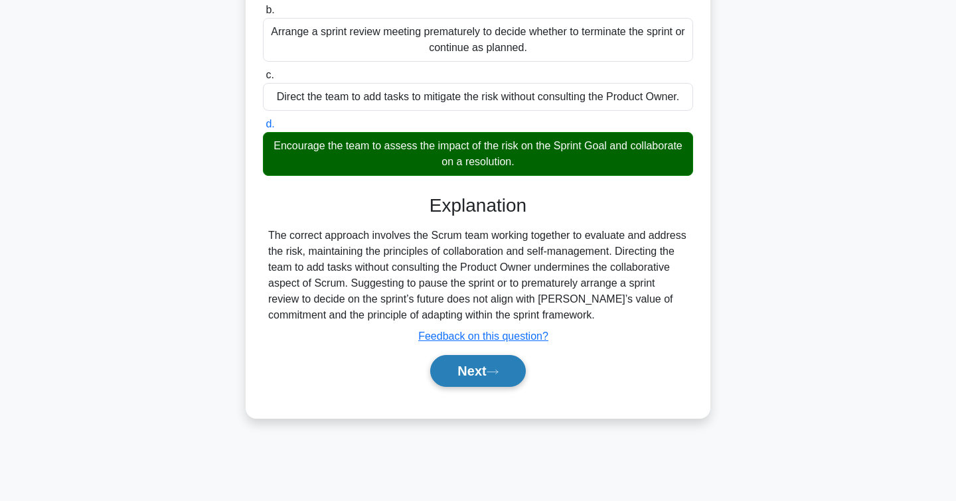
scroll to position [216, 0]
click at [493, 376] on button "Next" at bounding box center [477, 371] width 95 height 32
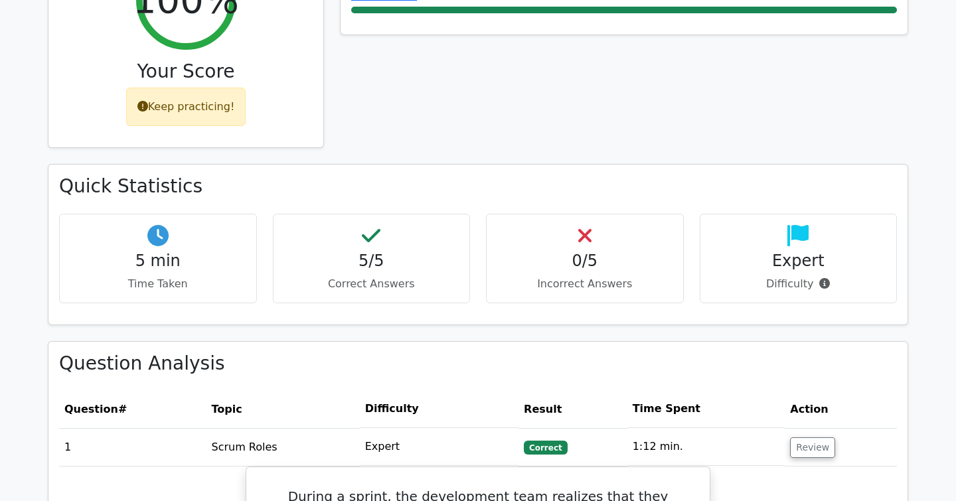
scroll to position [635, 0]
